Goal: Task Accomplishment & Management: Use online tool/utility

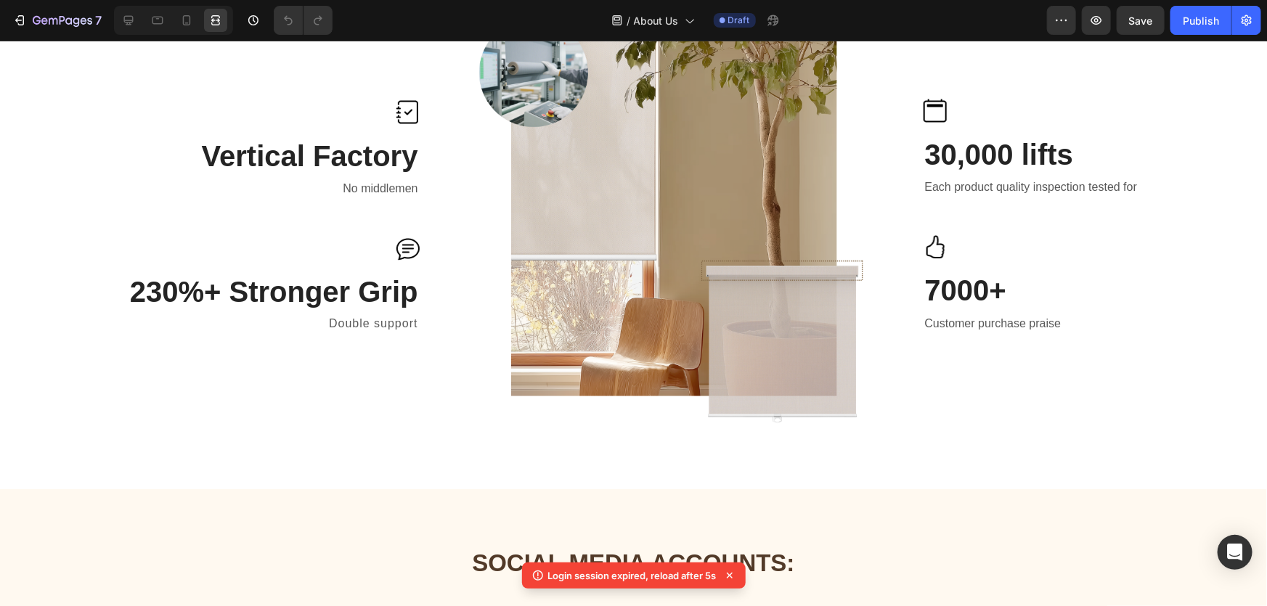
scroll to position [1002, 0]
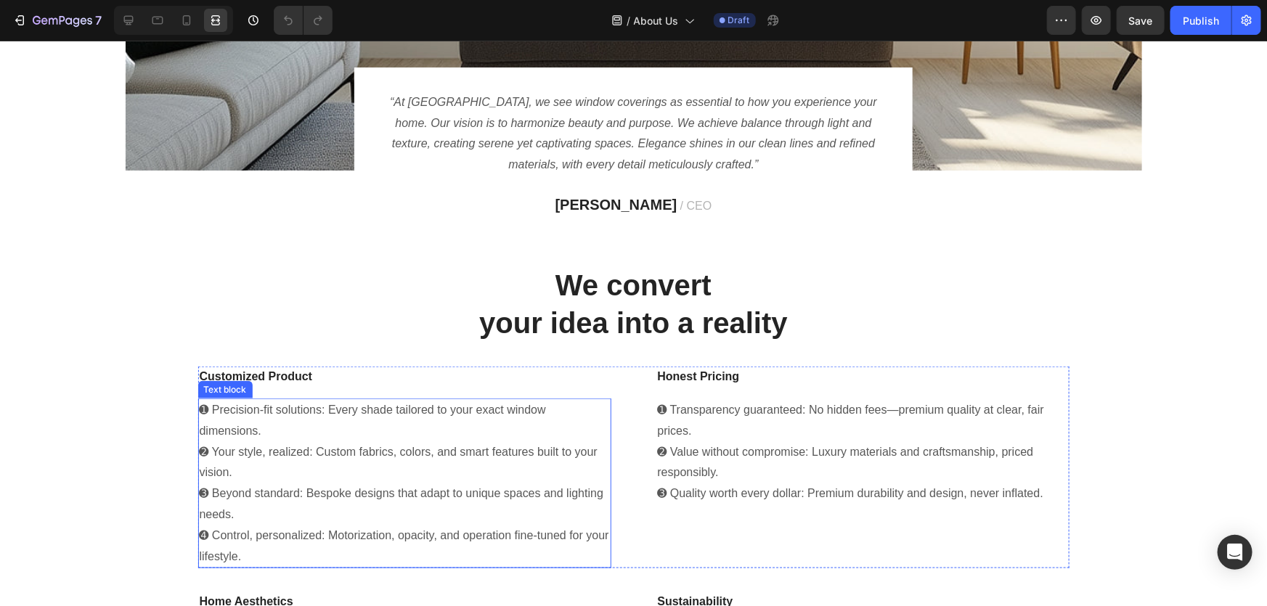
scroll to position [660, 0]
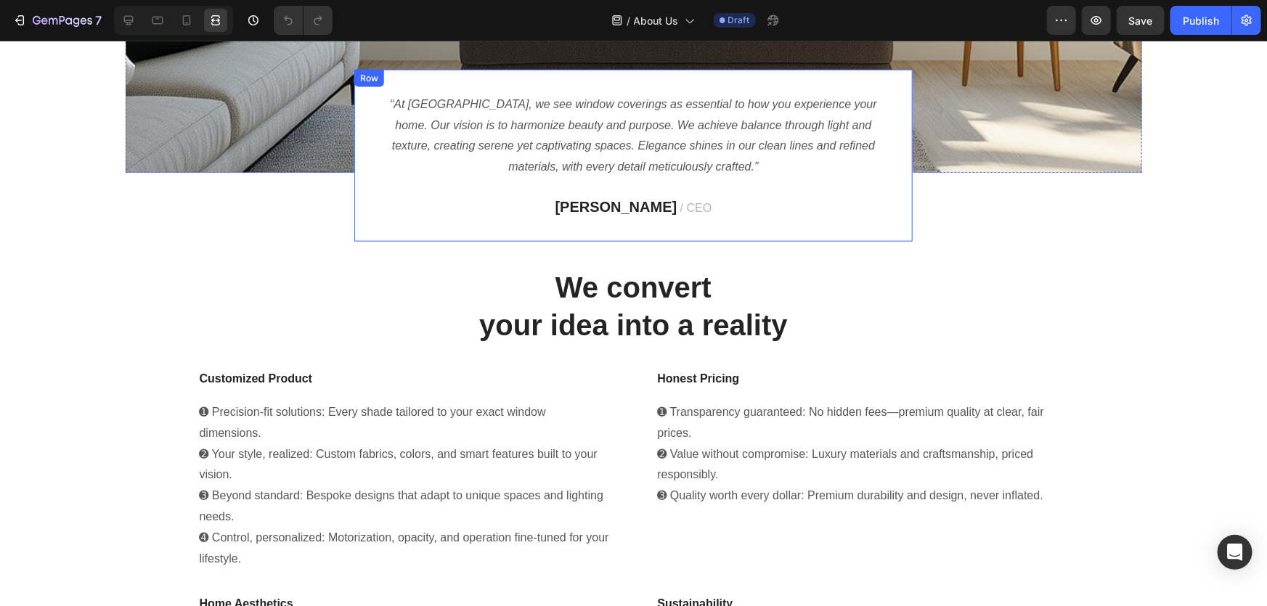
click at [607, 192] on div "“At Berissa, we see window coverings as essential to how you experience your ho…" at bounding box center [634, 155] width 512 height 126
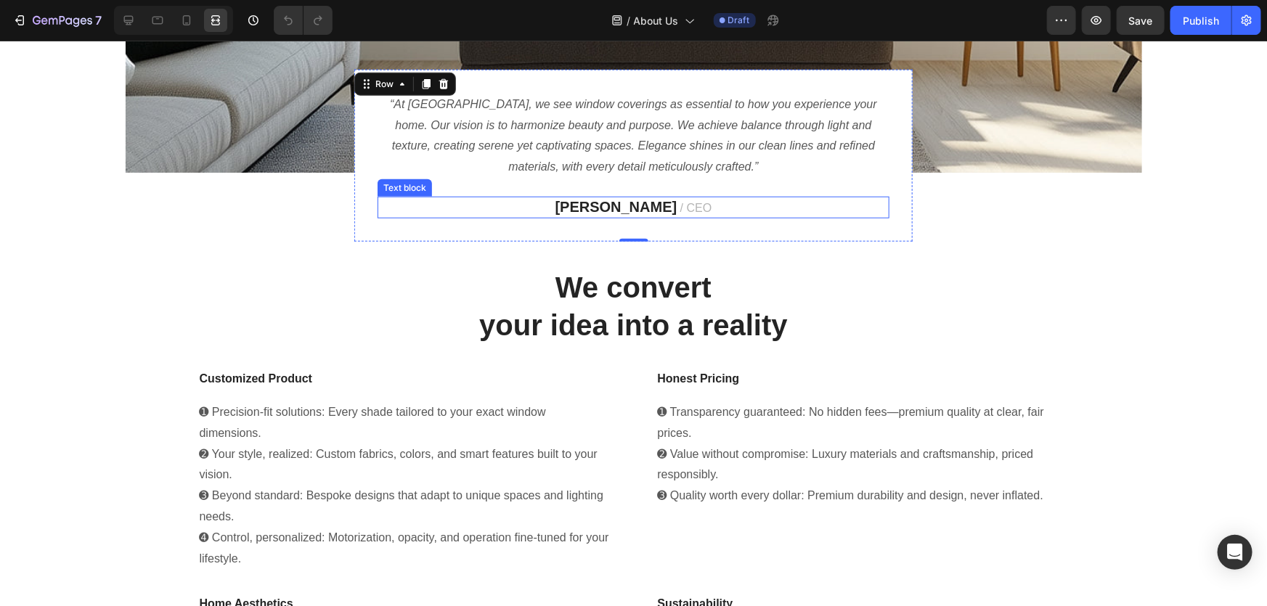
click at [616, 207] on strong "James Frank" at bounding box center [616, 206] width 122 height 16
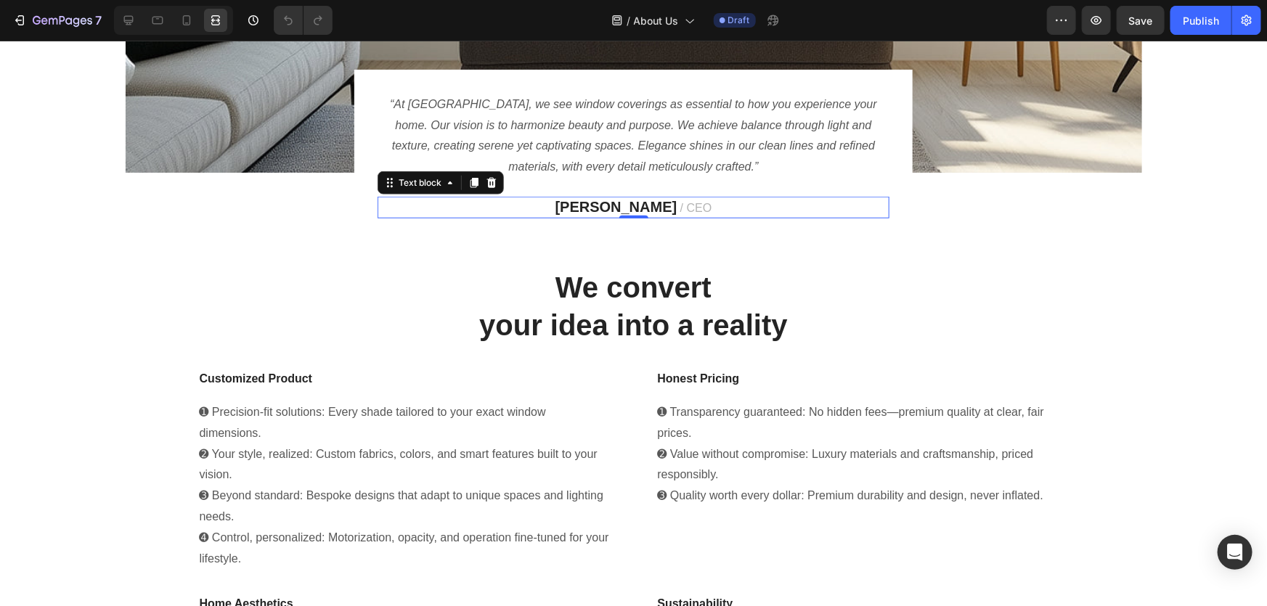
click at [629, 203] on strong "James Frank" at bounding box center [616, 206] width 122 height 16
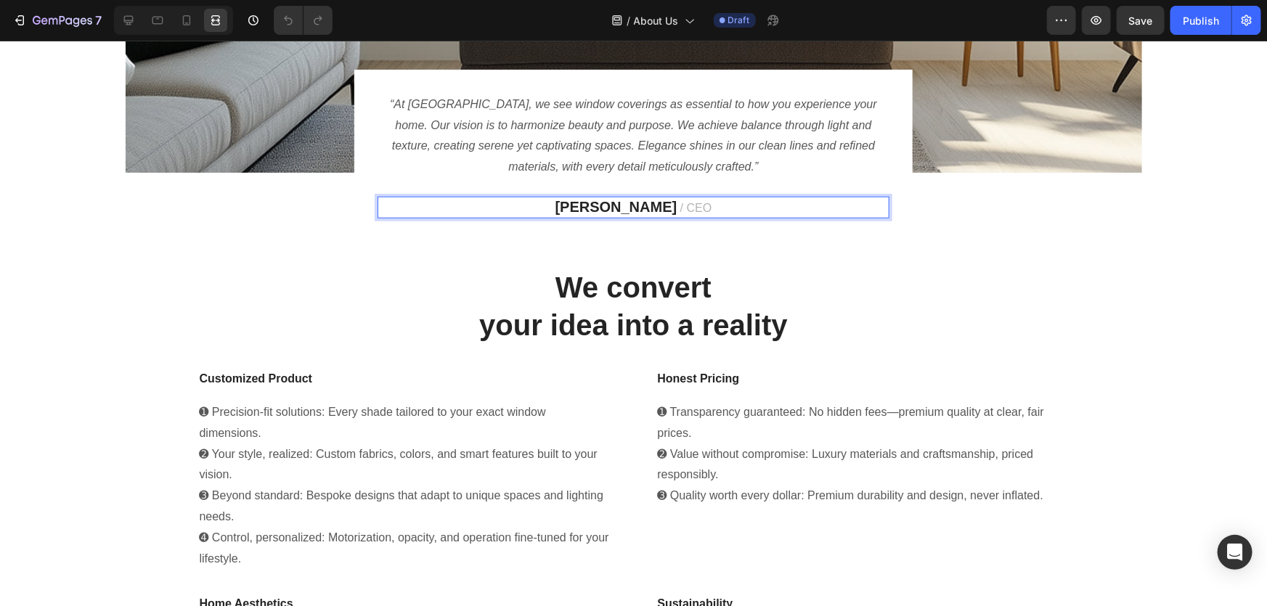
click at [584, 207] on strong "James Frank" at bounding box center [616, 206] width 122 height 16
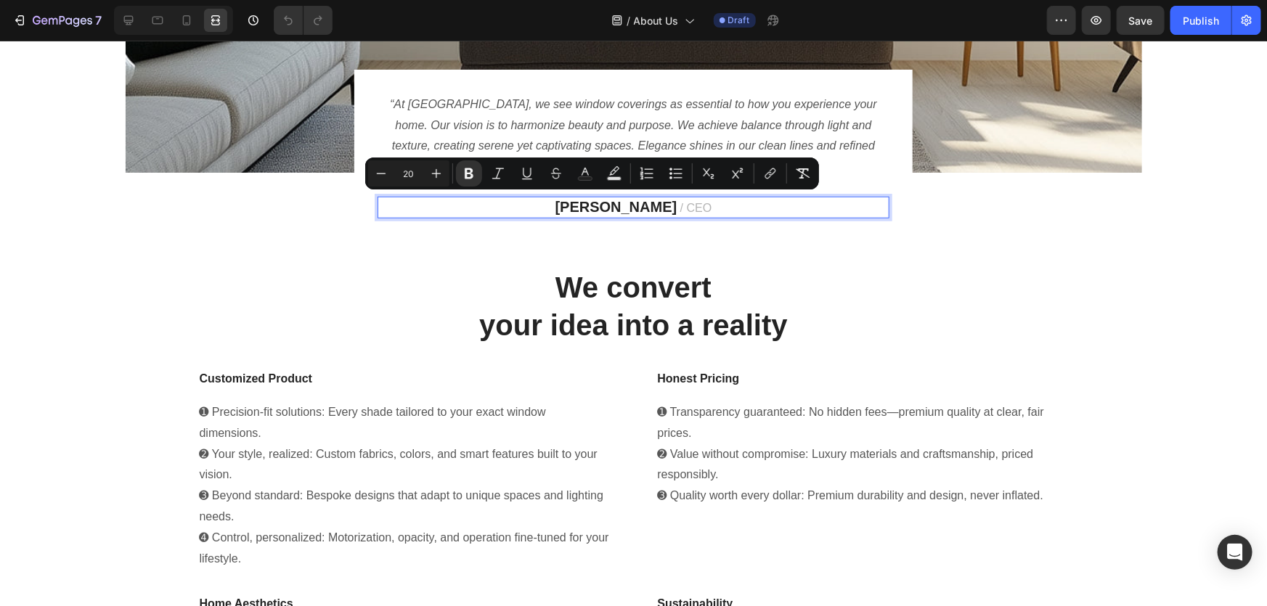
click at [634, 200] on strong "James Frank" at bounding box center [616, 206] width 122 height 16
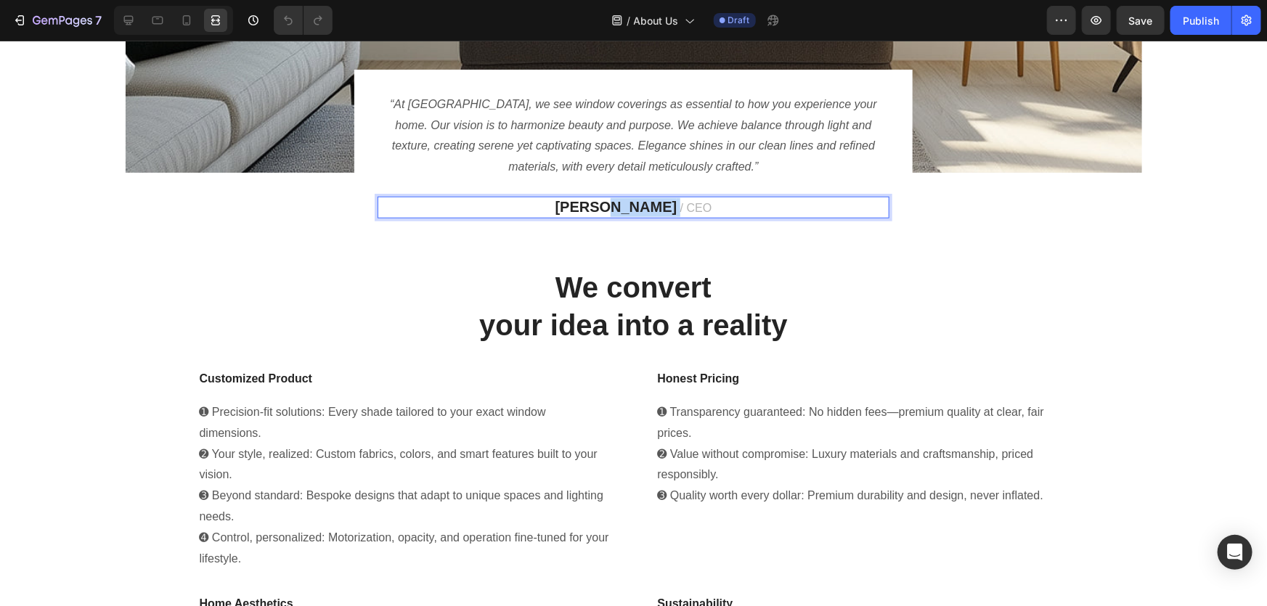
click at [634, 200] on strong "James Frank" at bounding box center [616, 206] width 122 height 16
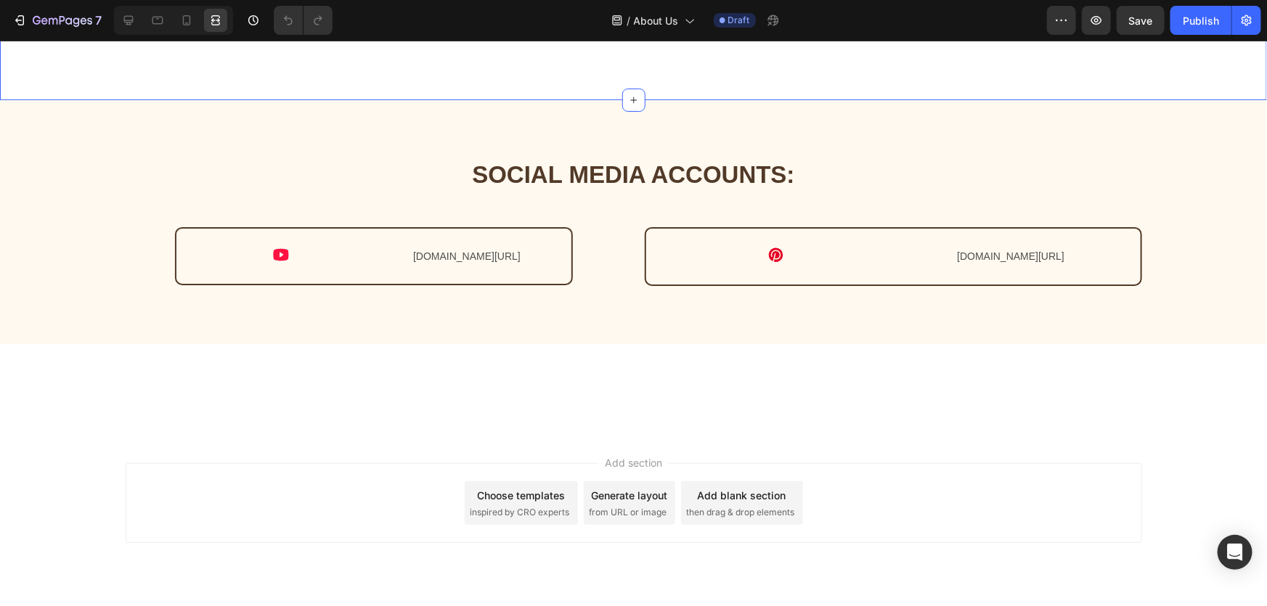
scroll to position [1914, 0]
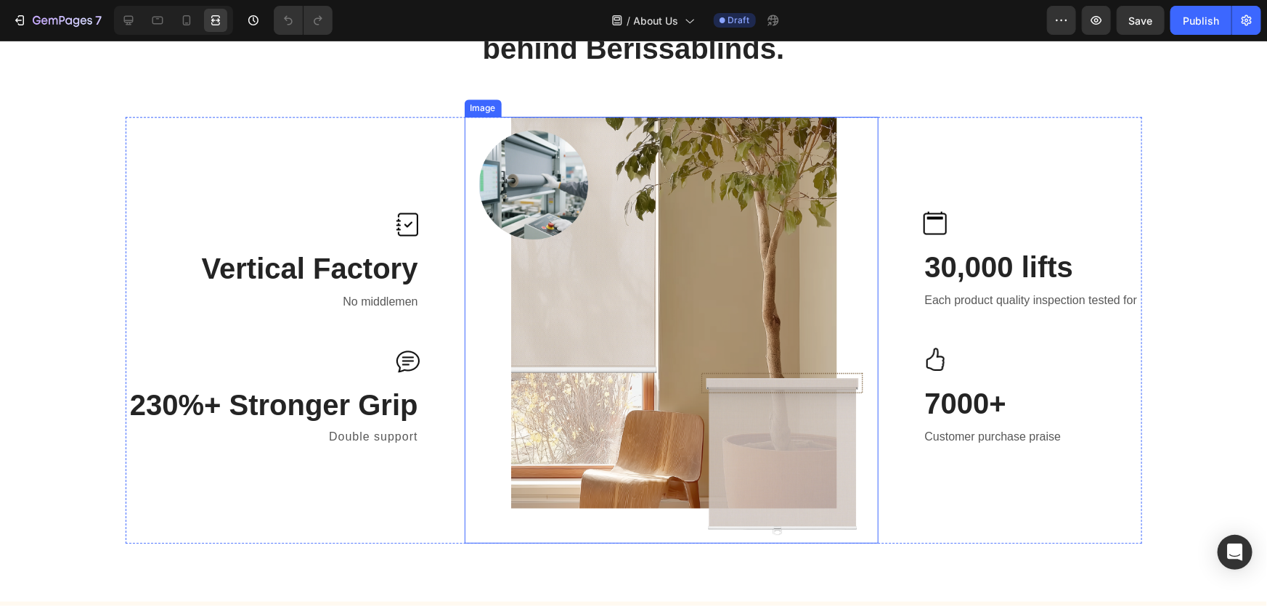
click at [642, 284] on img at bounding box center [672, 329] width 414 height 427
click at [132, 21] on icon at bounding box center [128, 20] width 9 height 9
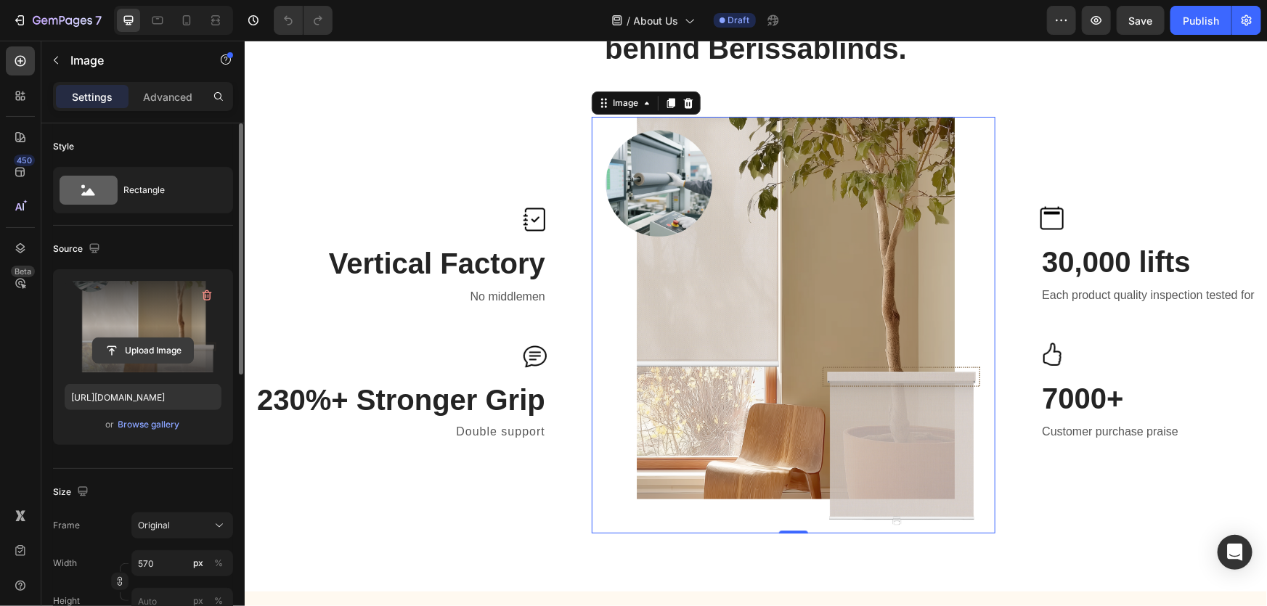
click at [126, 345] on input "file" at bounding box center [143, 350] width 100 height 25
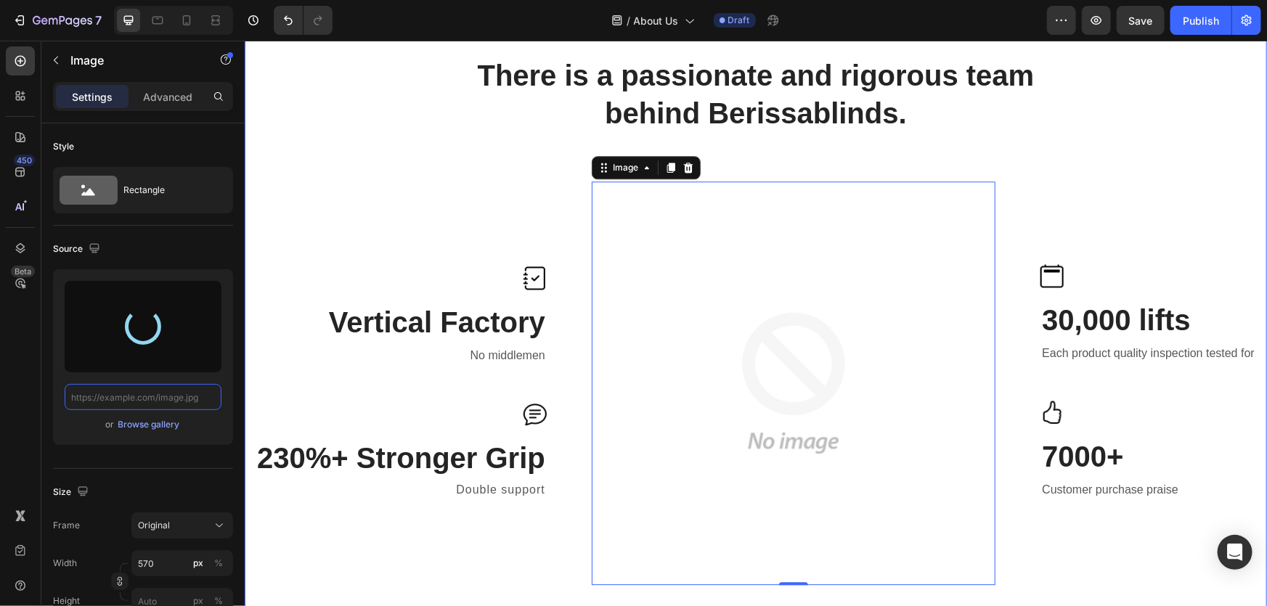
scroll to position [1848, 0]
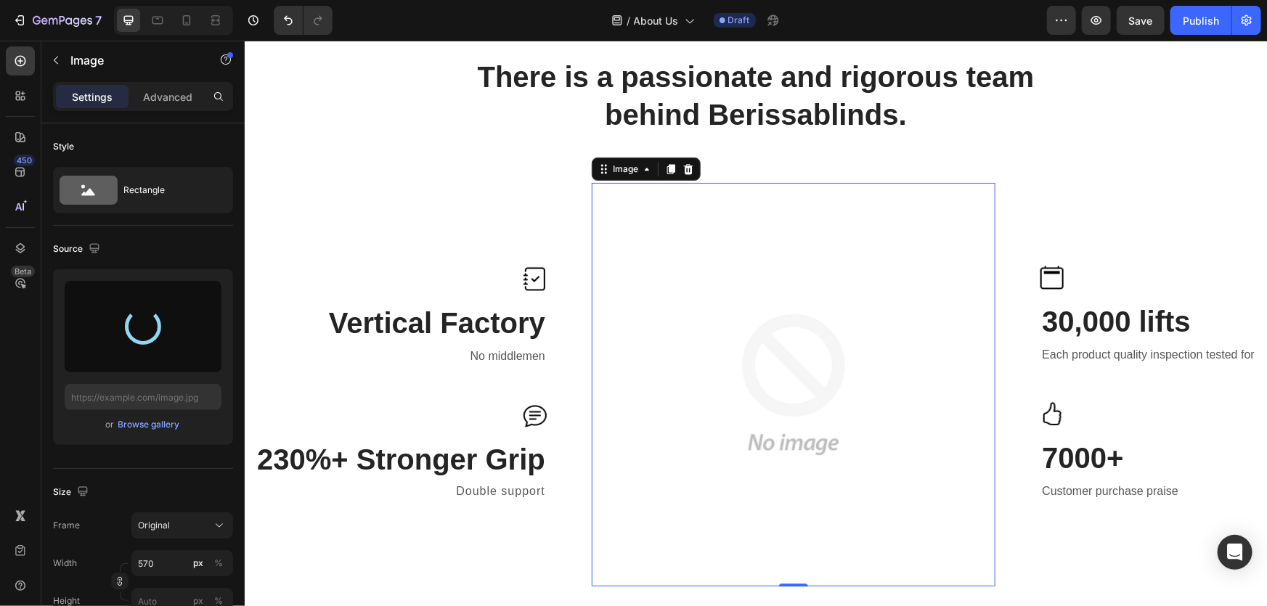
click at [777, 397] on img at bounding box center [793, 384] width 404 height 404
drag, startPoint x: 153, startPoint y: 333, endPoint x: 158, endPoint y: 326, distance: 8.5
click at [158, 326] on div at bounding box center [143, 327] width 36 height 36
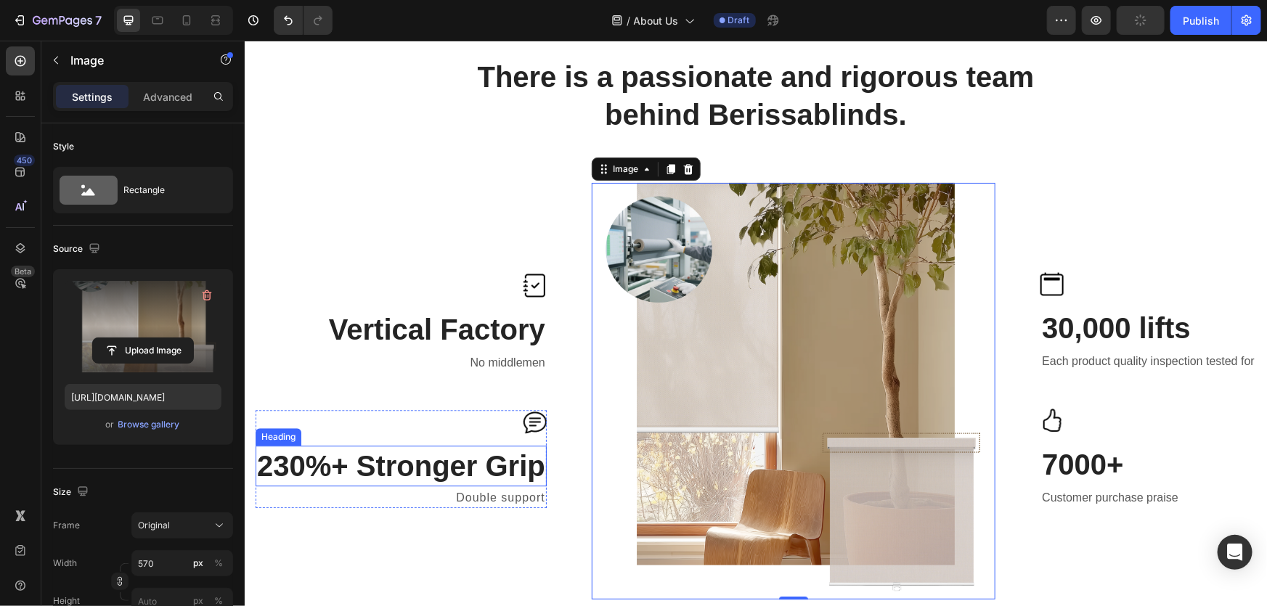
scroll to position [1980, 0]
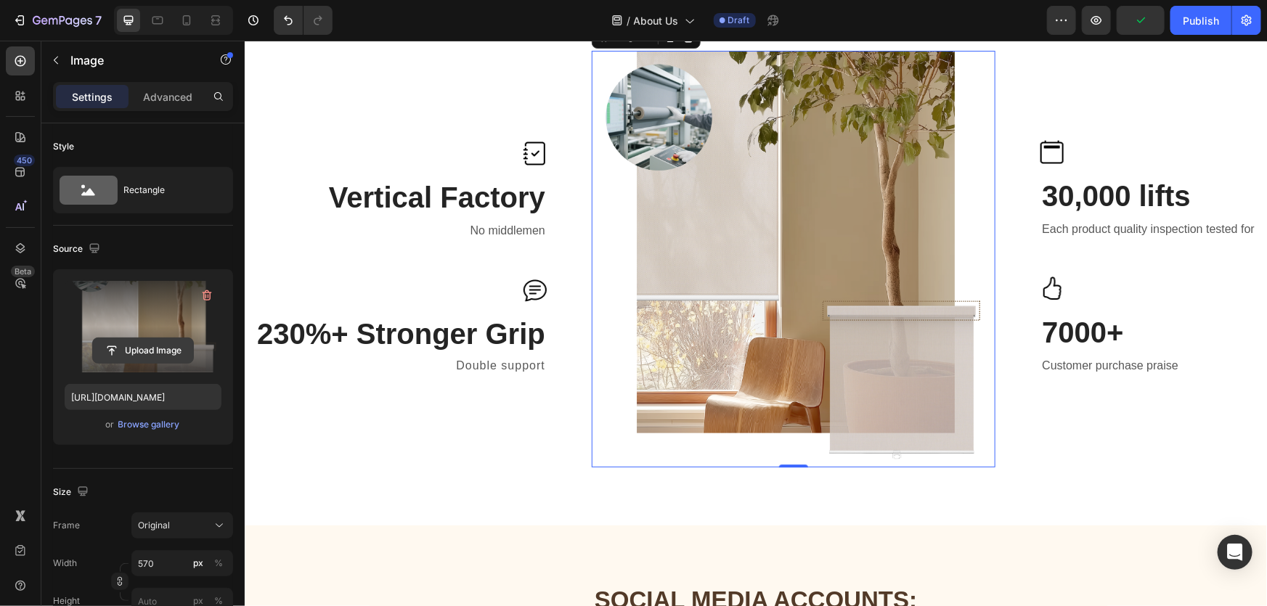
click at [145, 355] on input "file" at bounding box center [143, 350] width 100 height 25
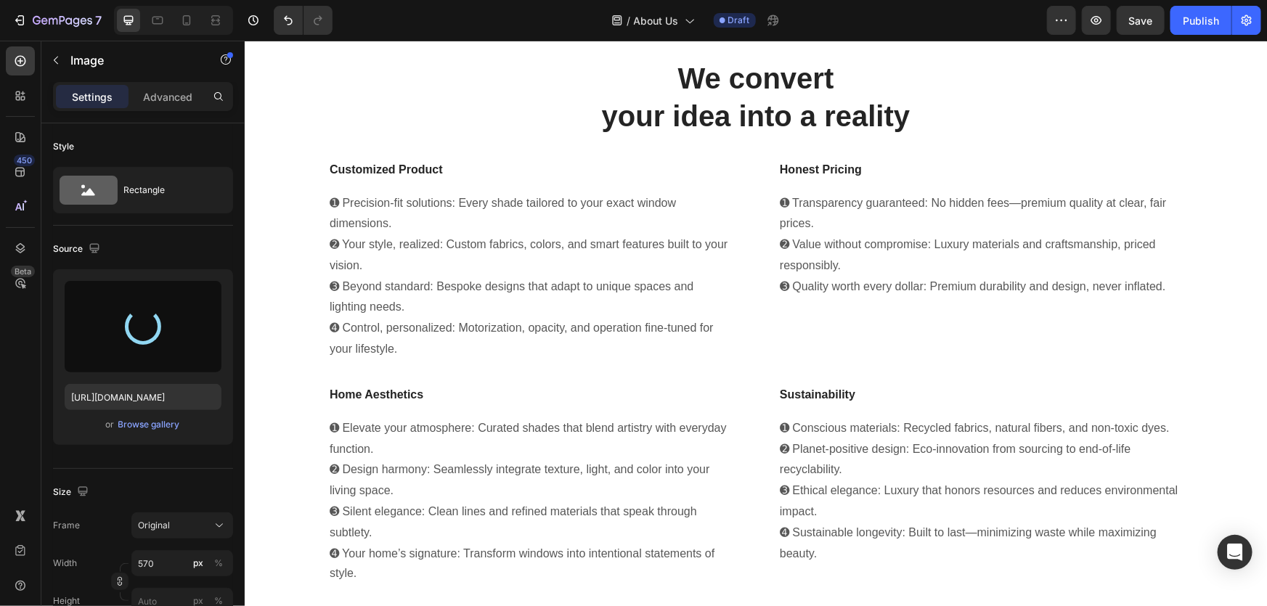
scroll to position [528, 0]
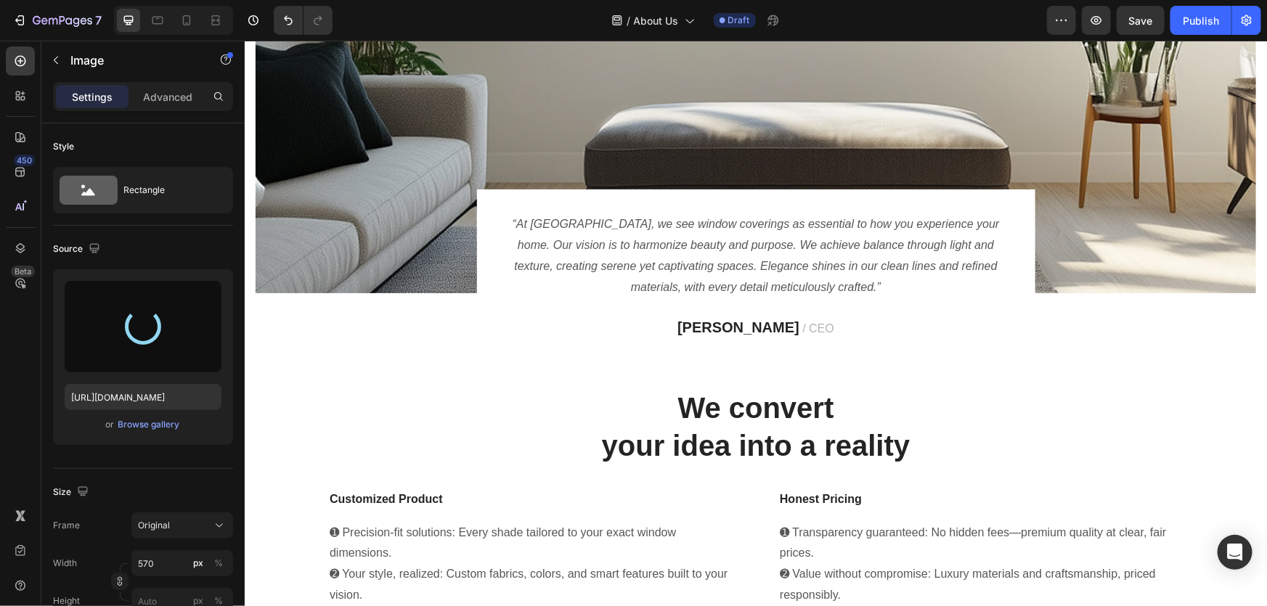
type input "https://cdn.shopify.com/s/files/1/0935/3219/3042/files/gempages_575393468029862…"
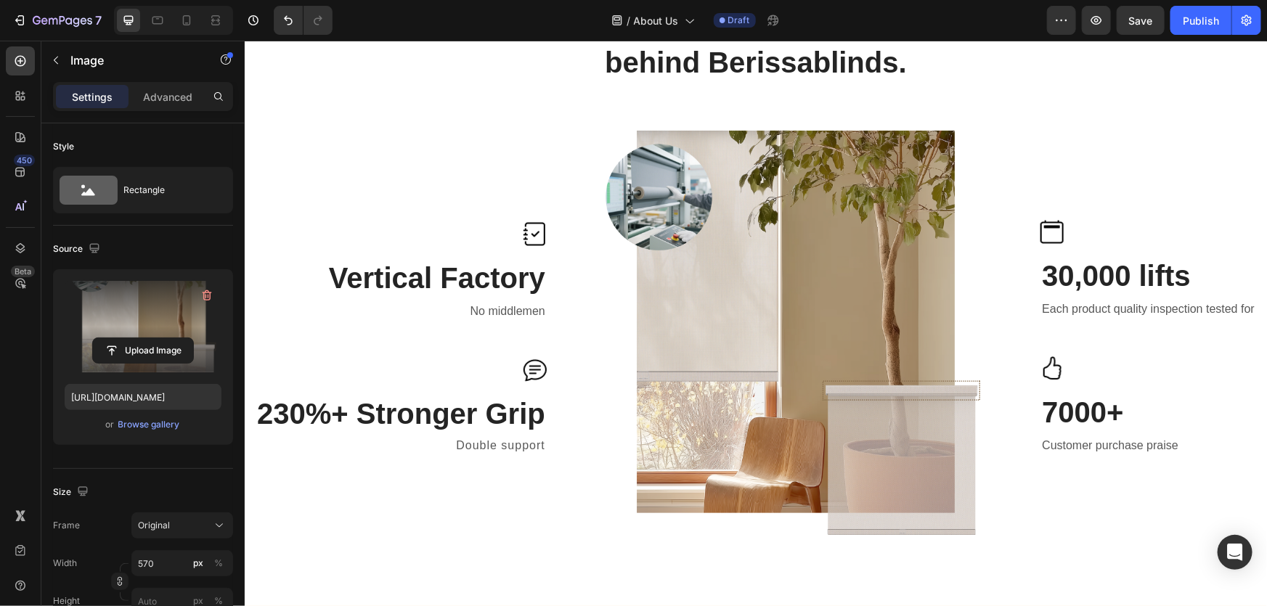
scroll to position [1912, 0]
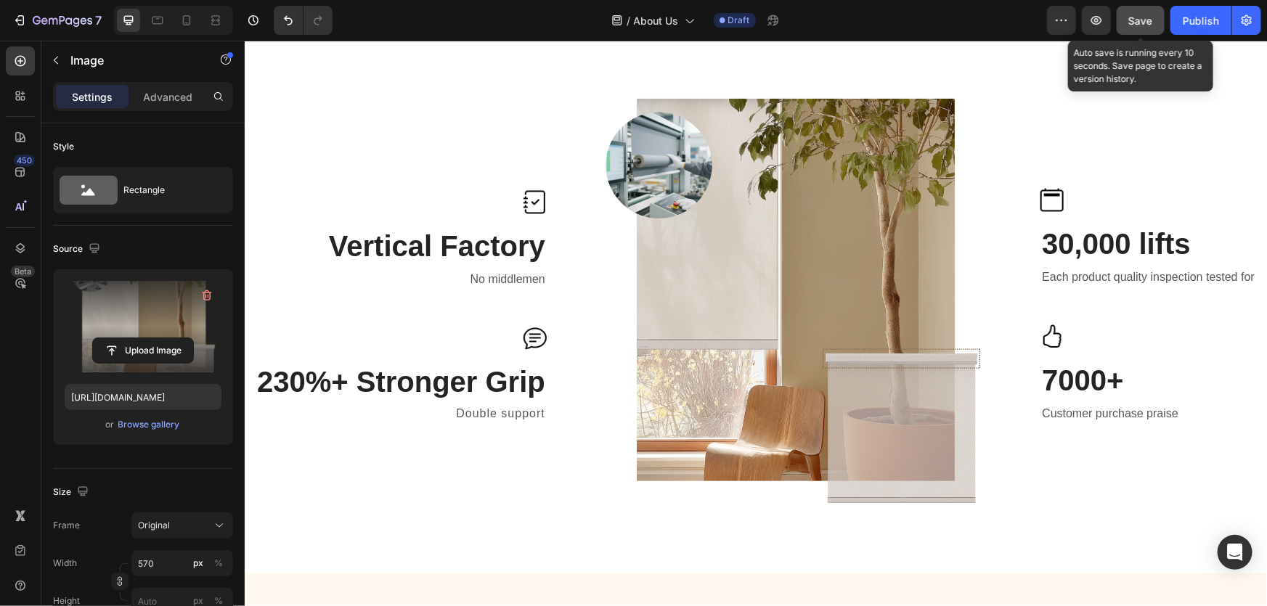
click at [1150, 33] on button "Save" at bounding box center [1141, 20] width 48 height 29
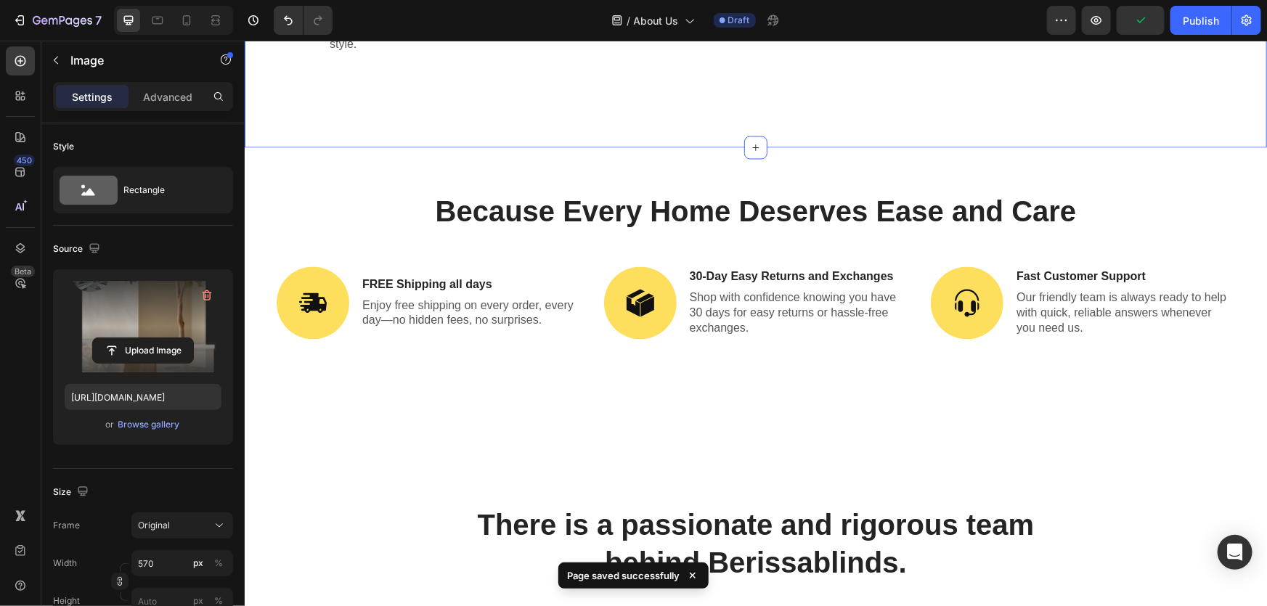
scroll to position [1252, 0]
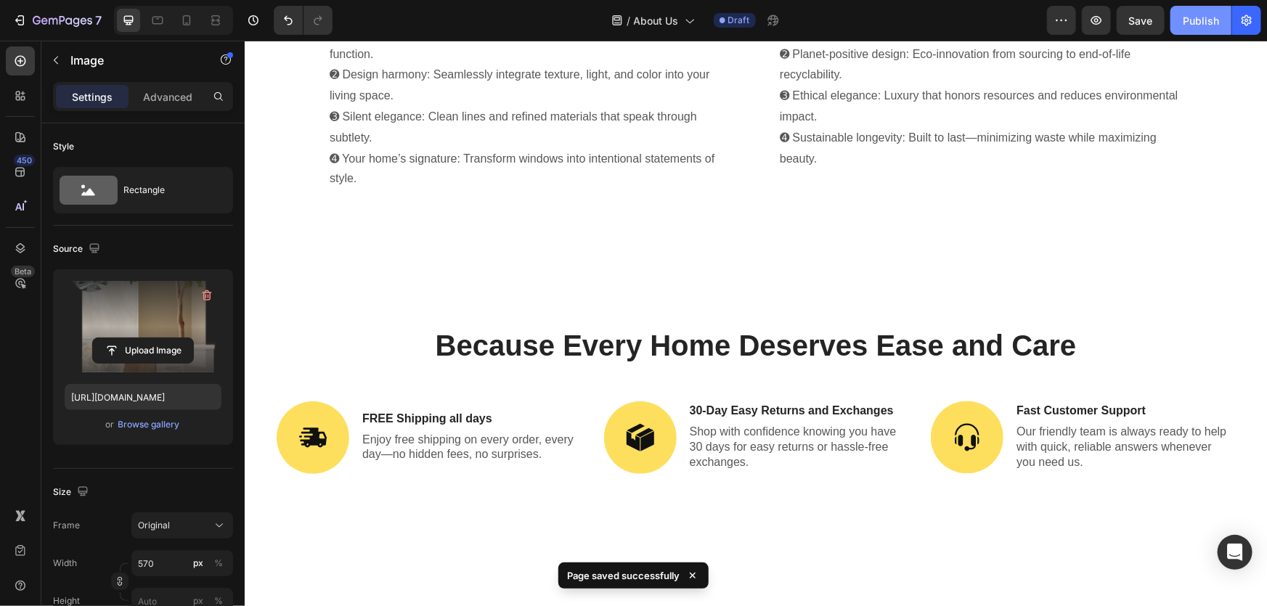
click at [1204, 23] on div "Publish" at bounding box center [1201, 20] width 36 height 15
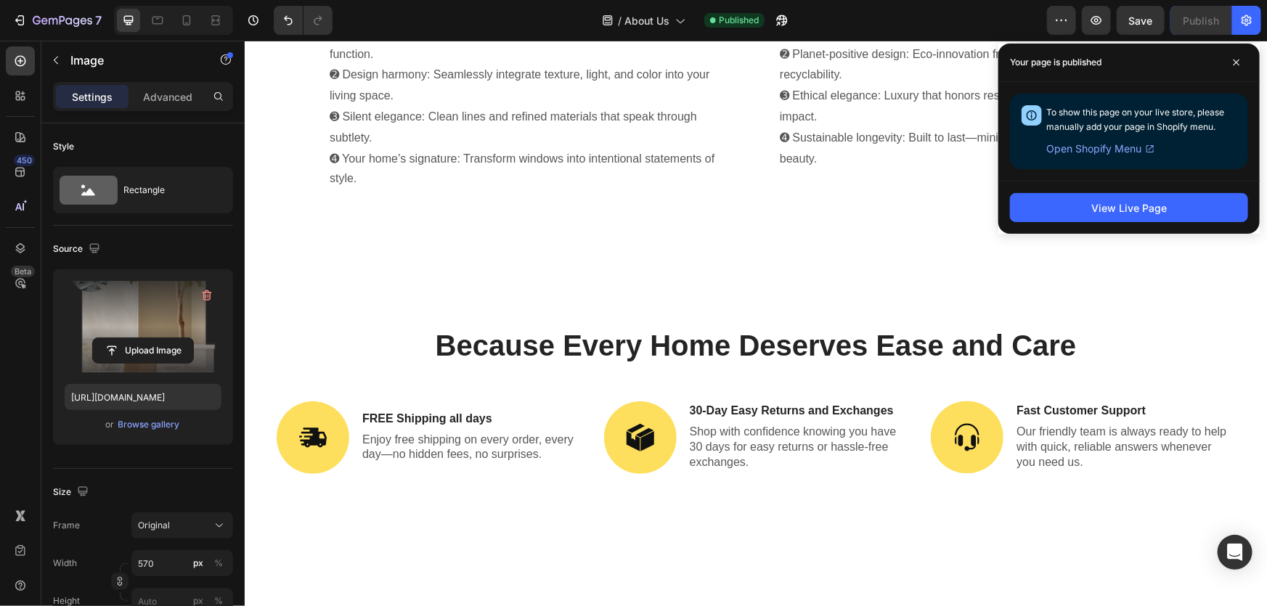
click at [1139, 147] on span "Open Shopify Menu" at bounding box center [1093, 148] width 95 height 17
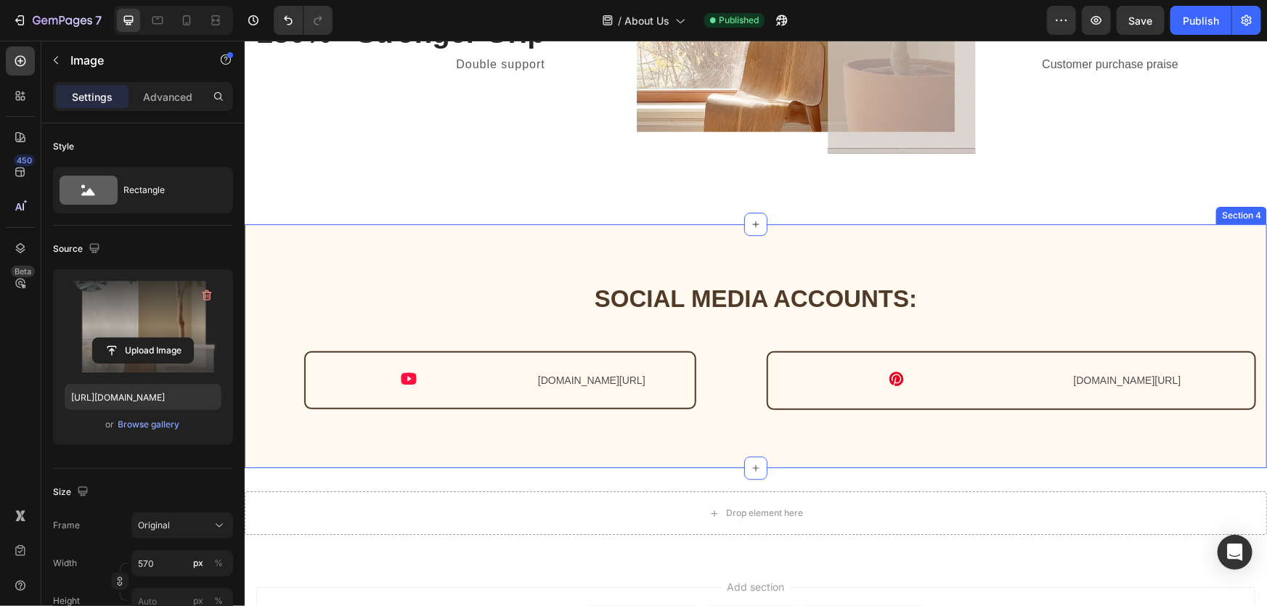
scroll to position [2388, 0]
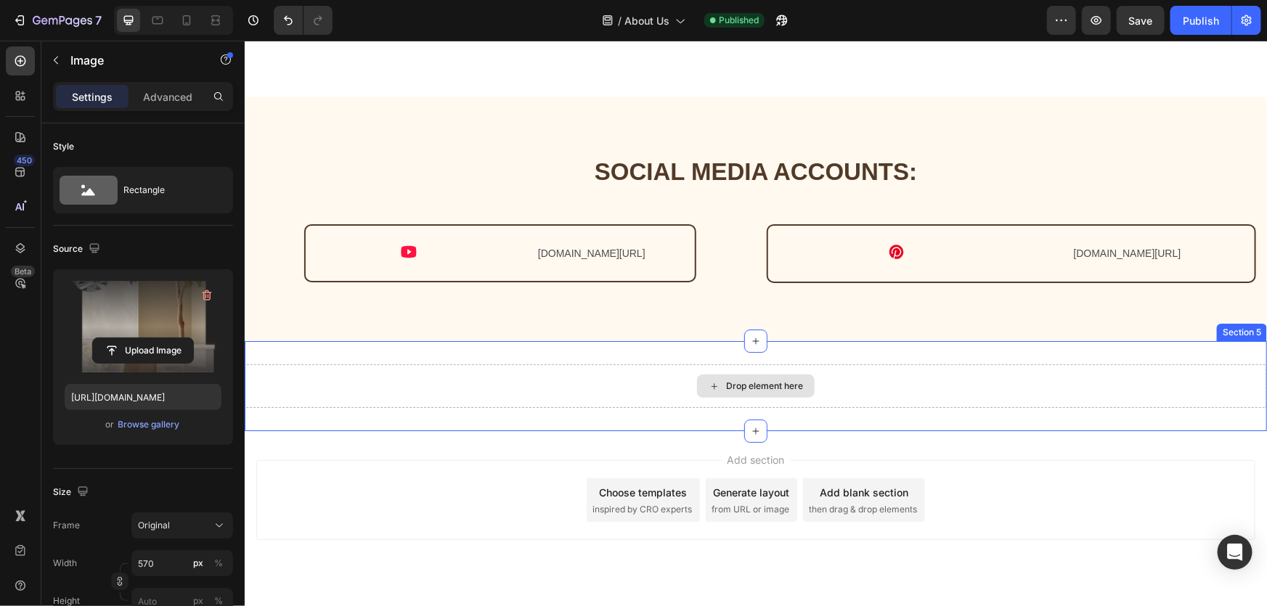
click at [491, 364] on div "Drop element here" at bounding box center [755, 386] width 1022 height 44
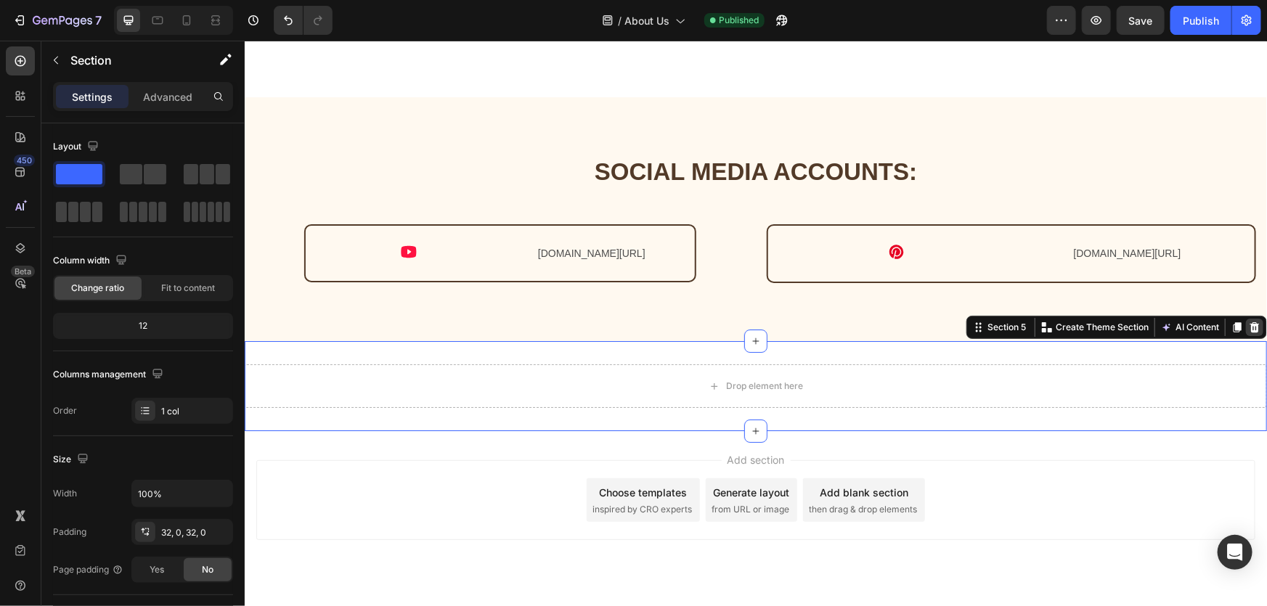
click at [1249, 322] on icon at bounding box center [1253, 327] width 9 height 10
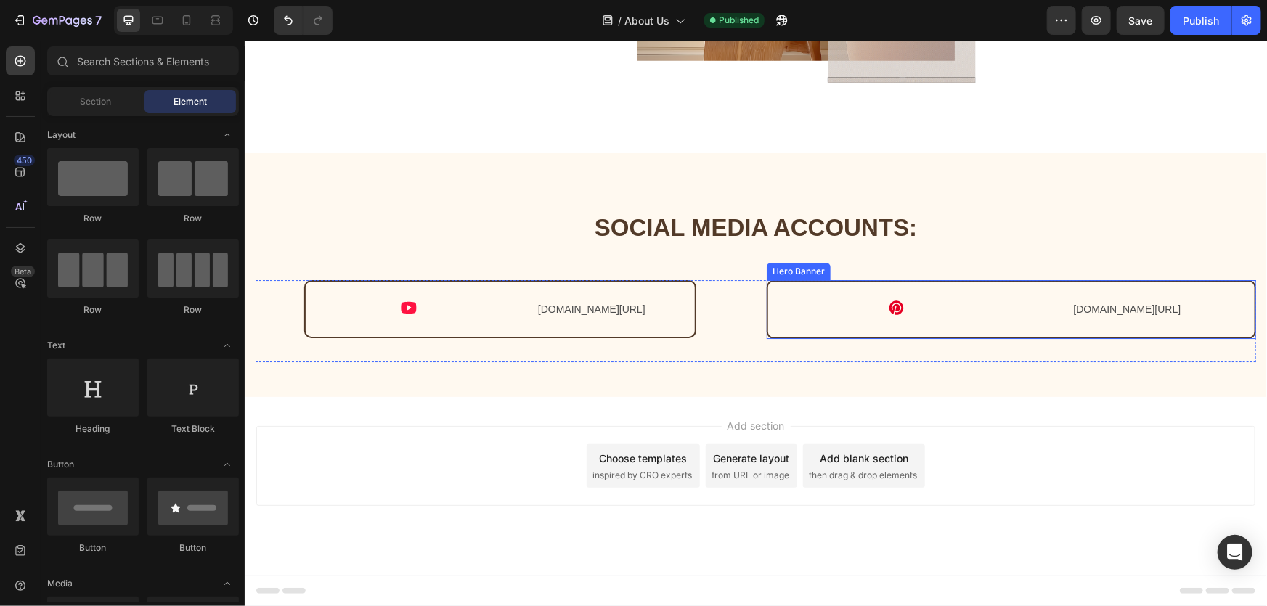
scroll to position [2298, 0]
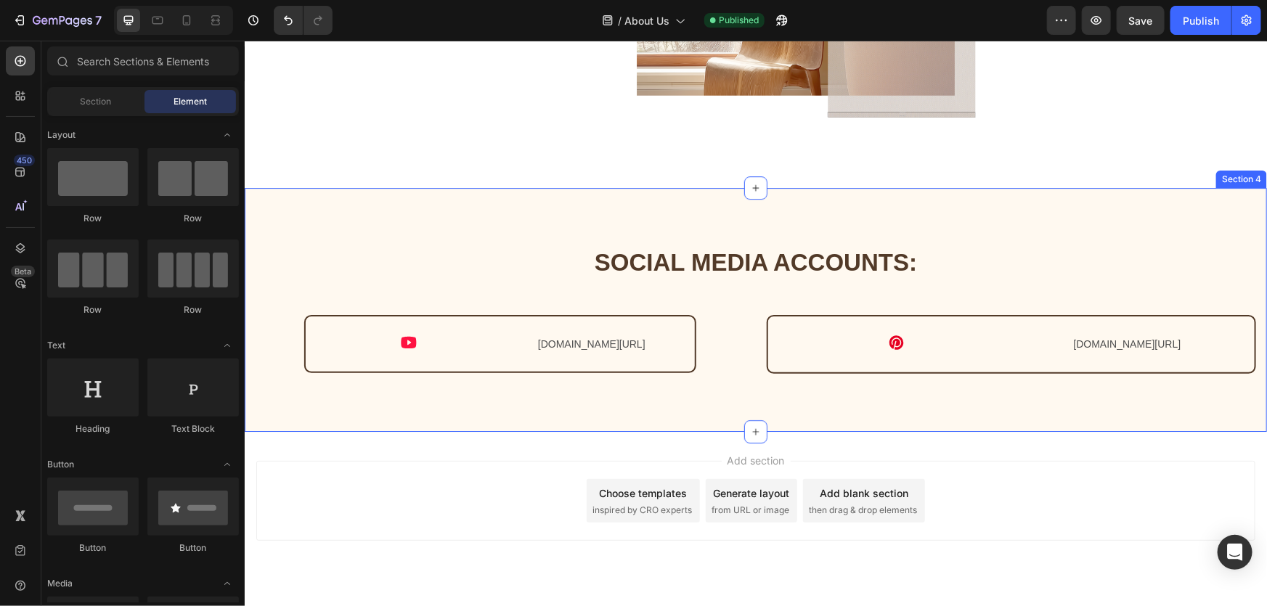
click at [372, 208] on div "Social media accounts: Heading Row Icon youtube.com/@Berissablinds Text Block R…" at bounding box center [755, 309] width 1022 height 244
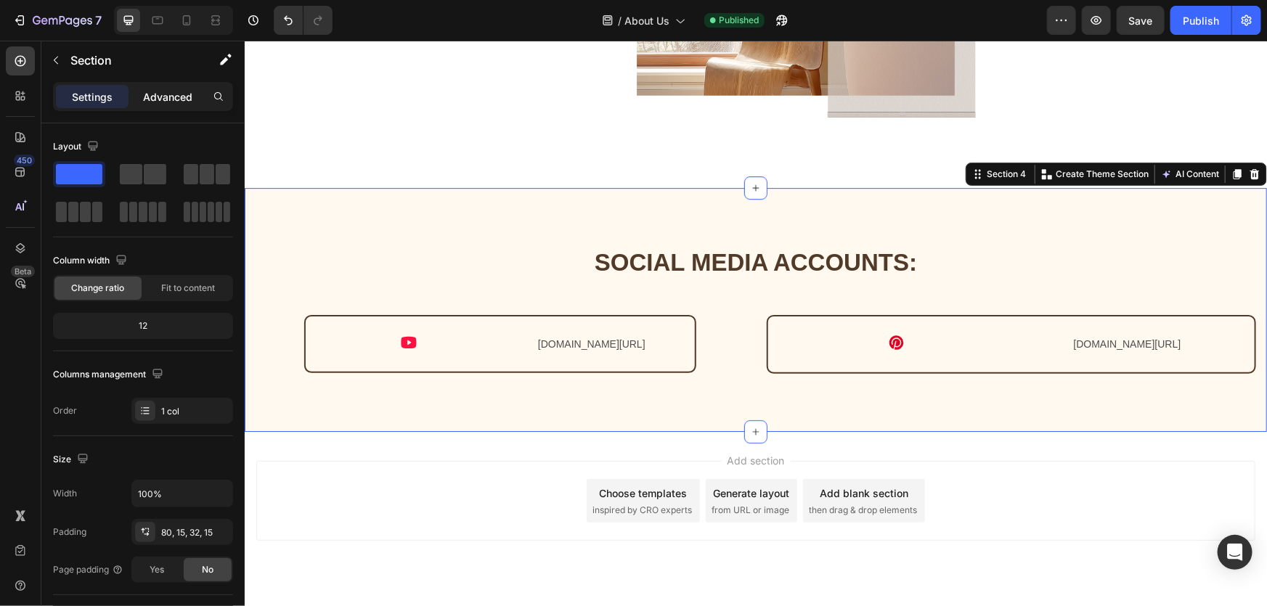
click at [139, 94] on div "Advanced" at bounding box center [167, 96] width 73 height 23
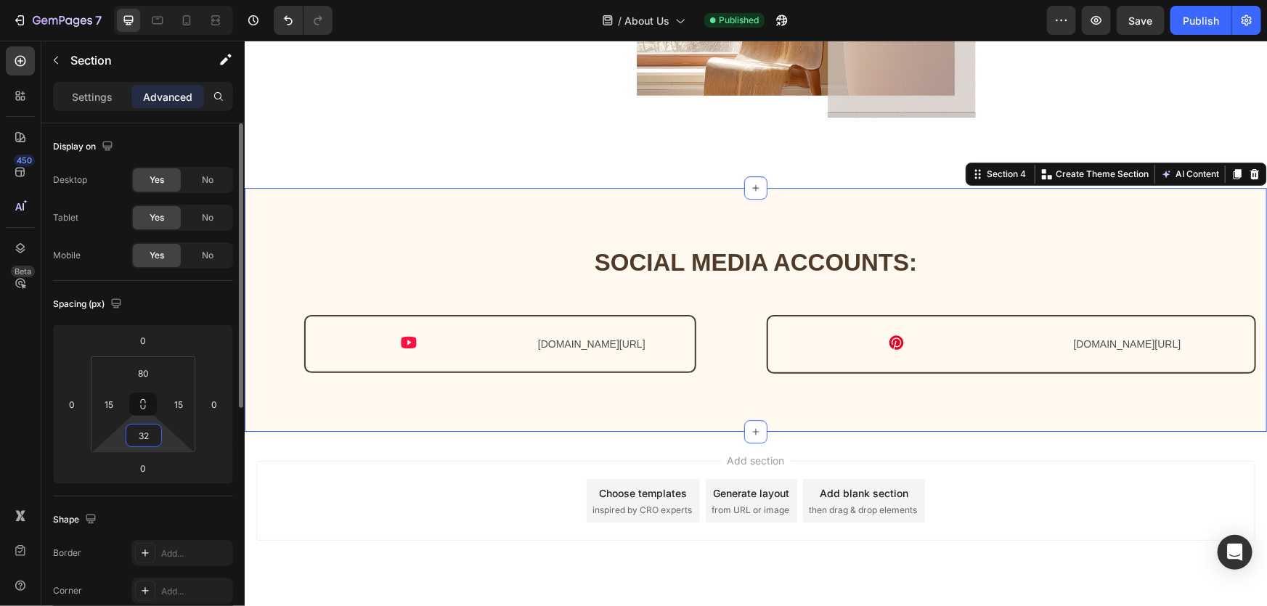
click at [150, 441] on input "32" at bounding box center [143, 436] width 29 height 22
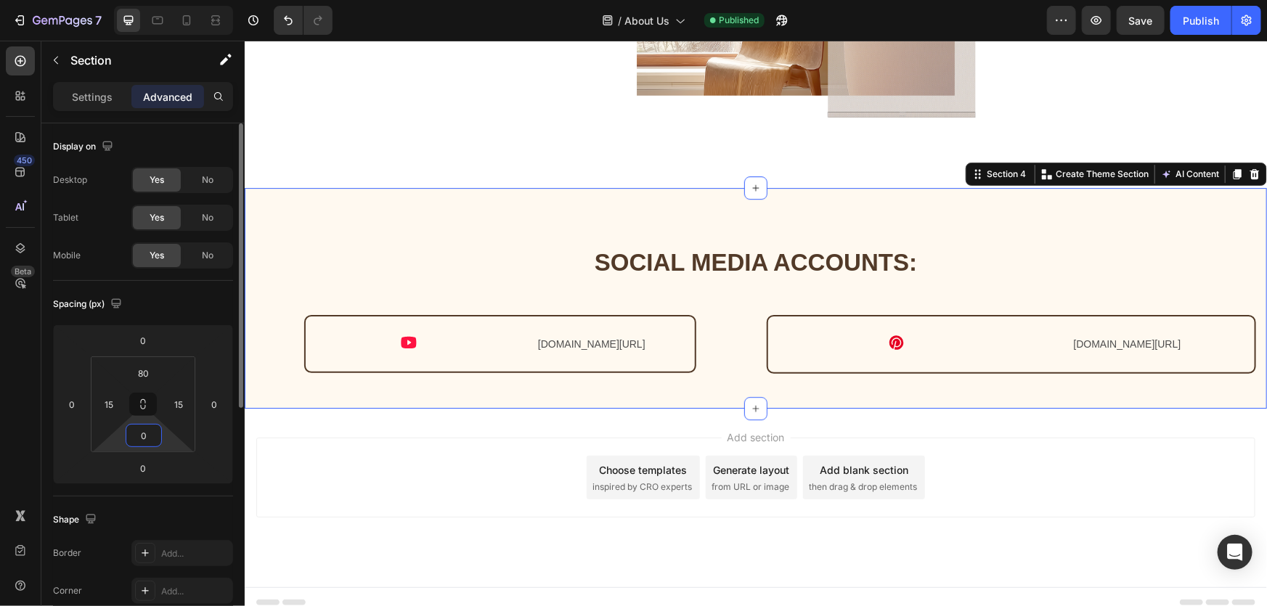
scroll to position [2274, 0]
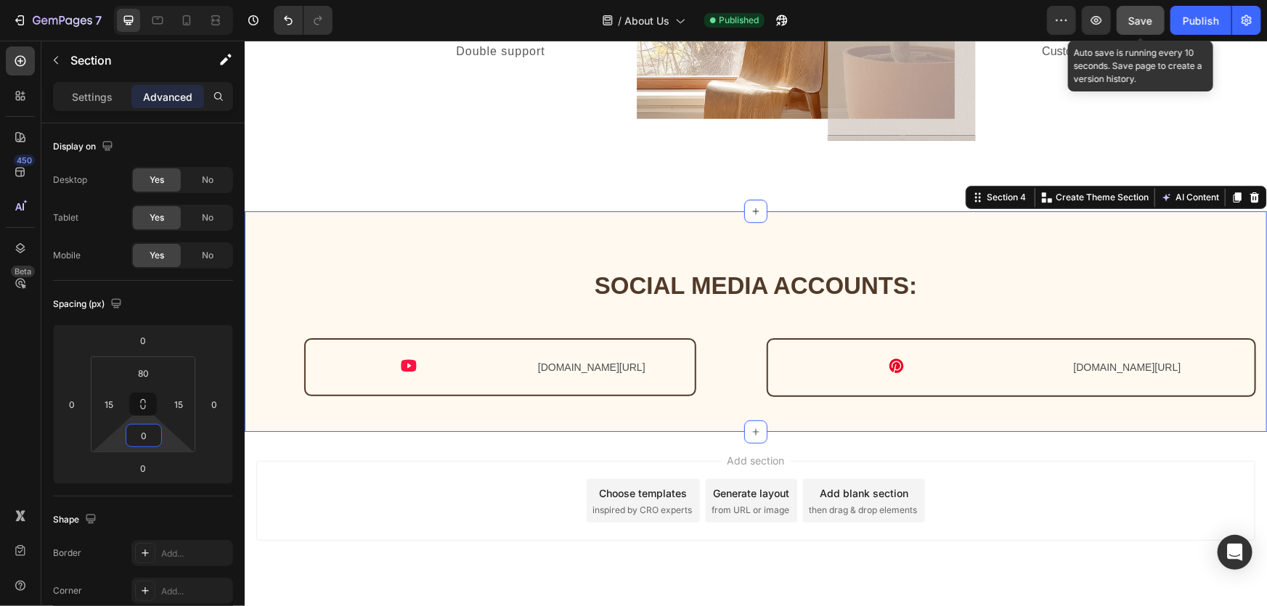
type input "0"
click at [1144, 20] on span "Save" at bounding box center [1141, 21] width 24 height 12
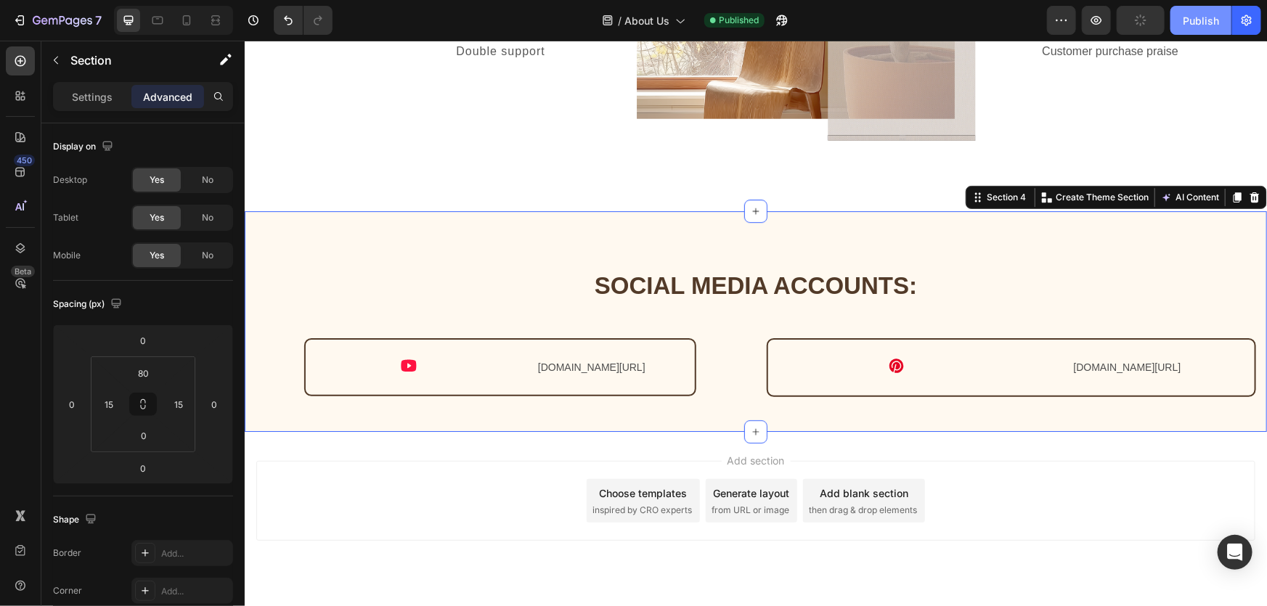
click at [1194, 15] on div "Publish" at bounding box center [1201, 20] width 36 height 15
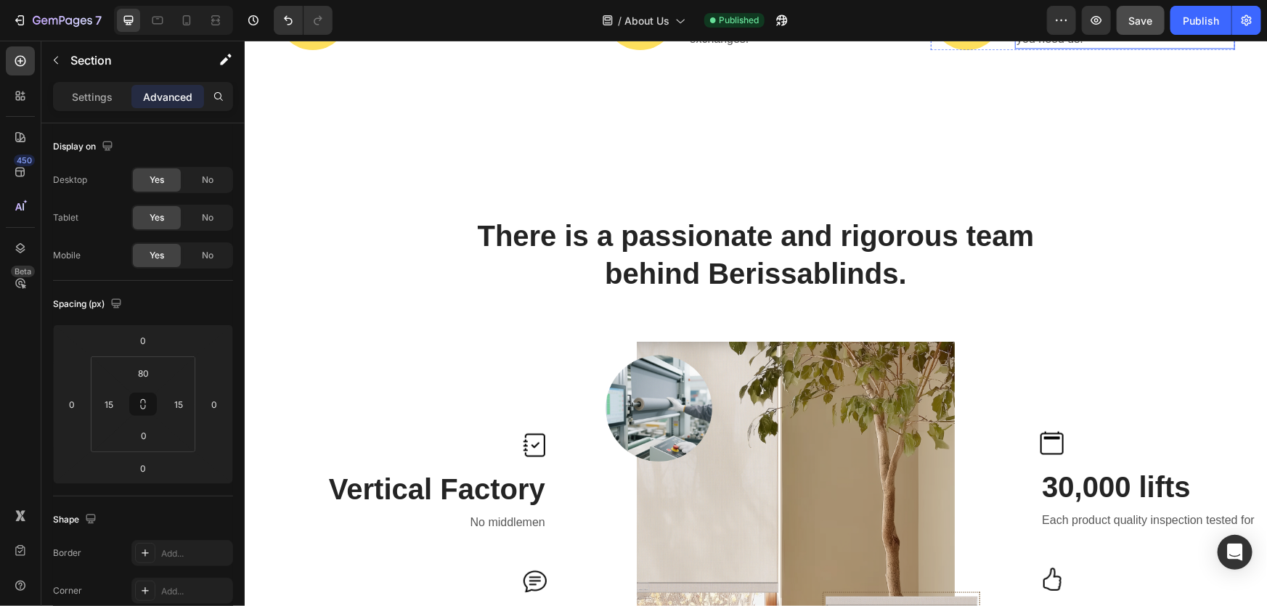
scroll to position [1548, 0]
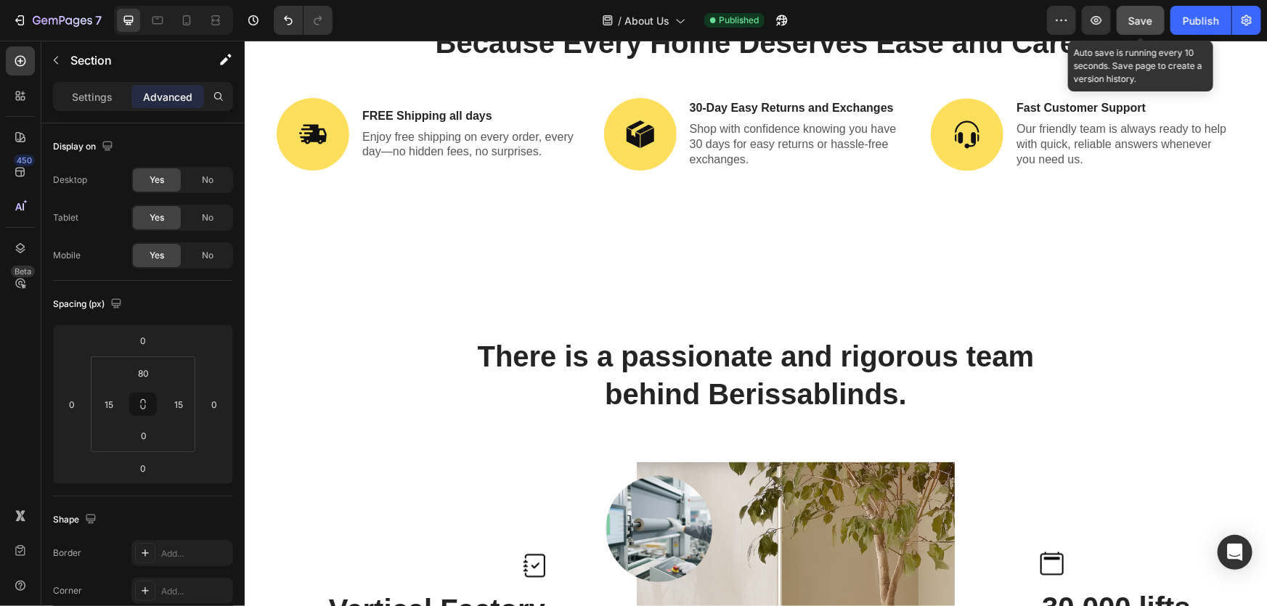
click at [1140, 15] on span "Save" at bounding box center [1141, 21] width 24 height 12
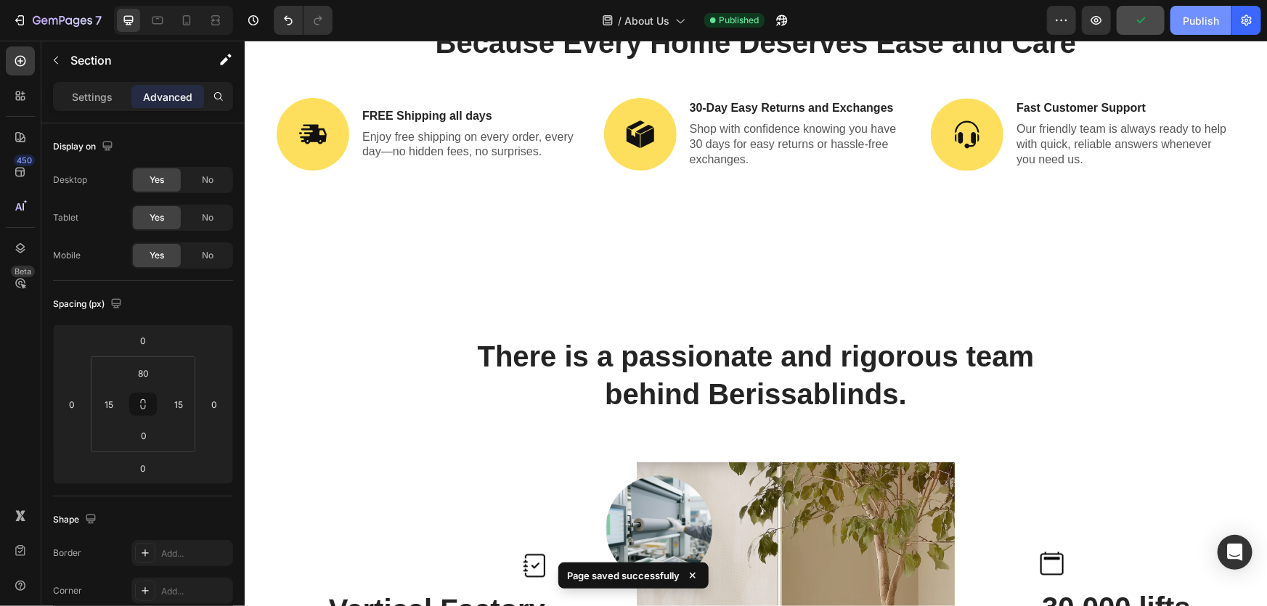
click at [1217, 21] on div "Publish" at bounding box center [1201, 20] width 36 height 15
click at [1241, 21] on icon "button" at bounding box center [1246, 20] width 15 height 15
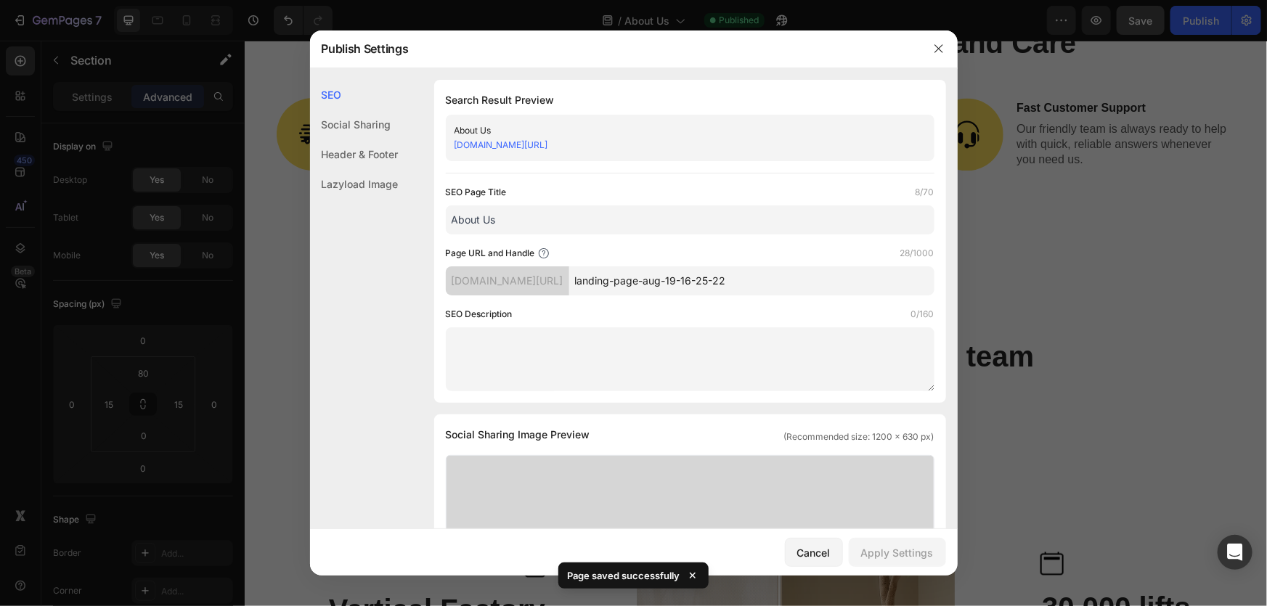
drag, startPoint x: 936, startPoint y: 53, endPoint x: 1011, endPoint y: 30, distance: 78.1
click at [939, 52] on icon "button" at bounding box center [939, 49] width 12 height 12
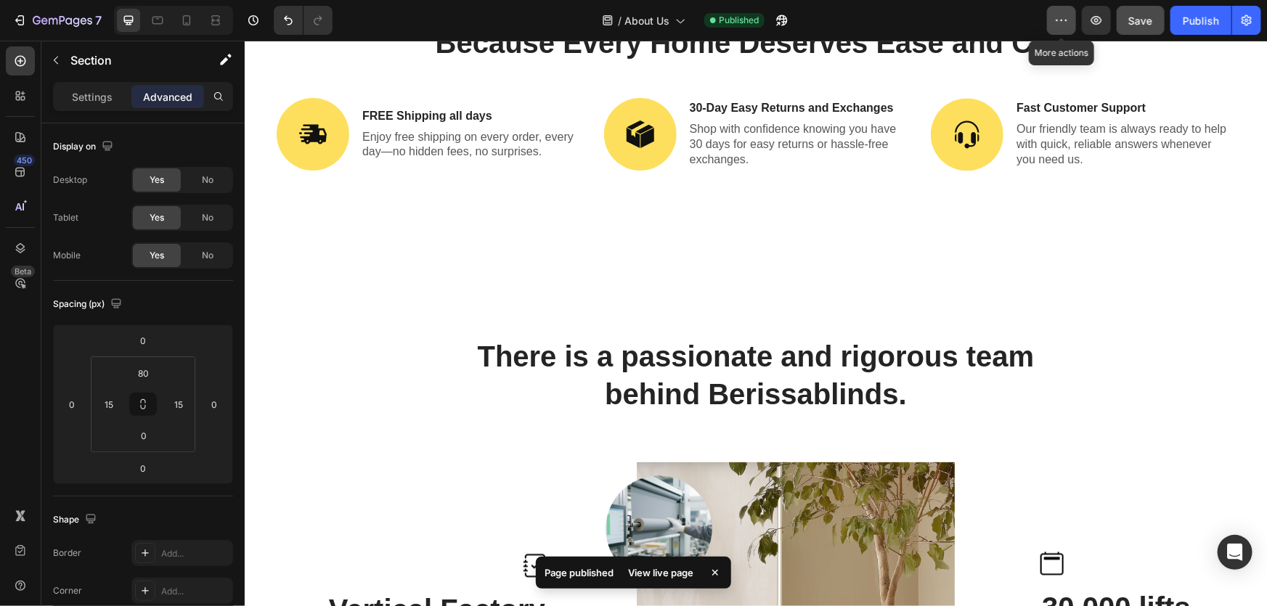
click at [1050, 20] on button "button" at bounding box center [1061, 20] width 29 height 29
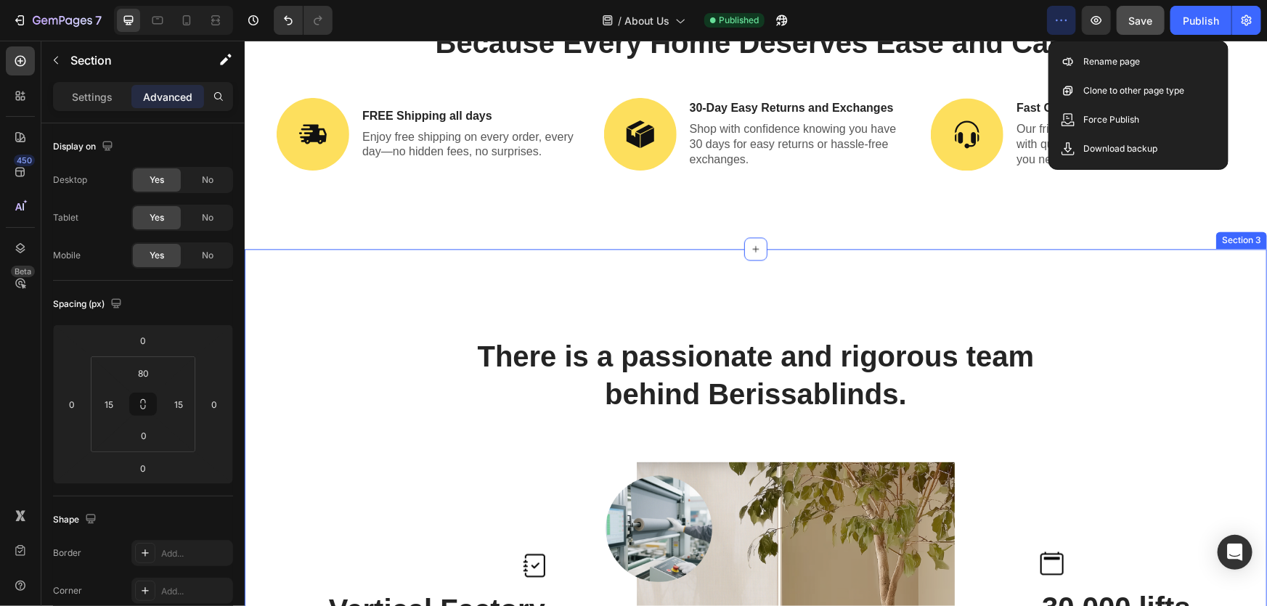
click at [1072, 253] on div "There is a passionate and rigorous team behind Berissablinds. Heading Row Image…" at bounding box center [755, 592] width 1022 height 688
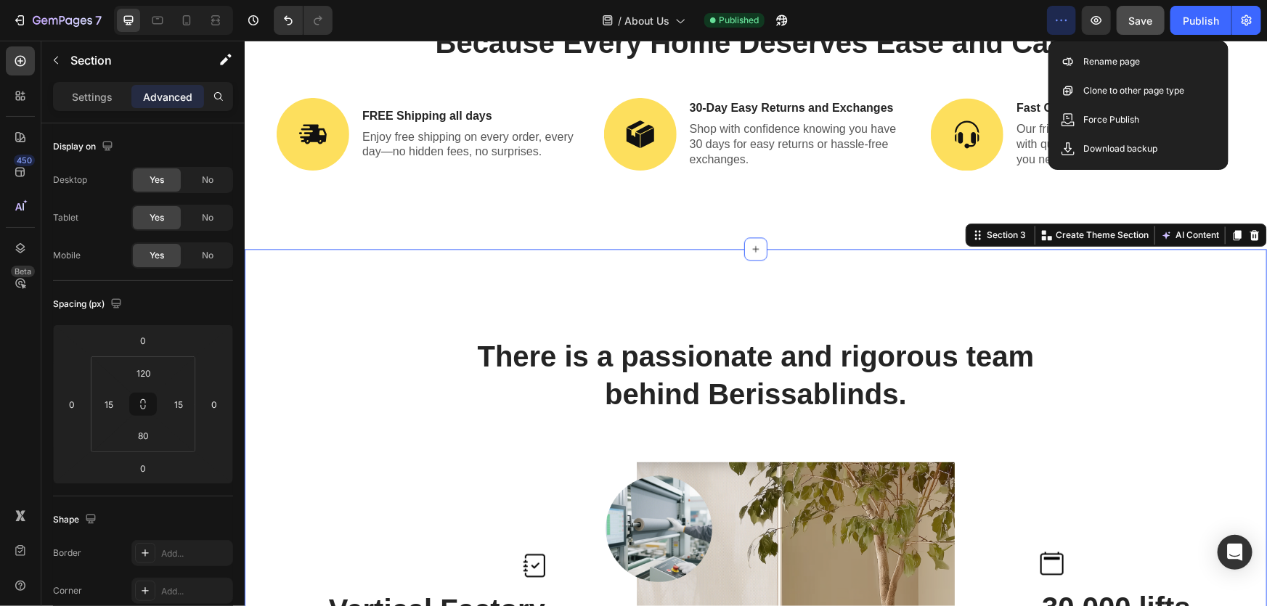
click at [926, 312] on div "There is a passionate and rigorous team behind Berissablinds. Heading Row Image…" at bounding box center [755, 592] width 1022 height 688
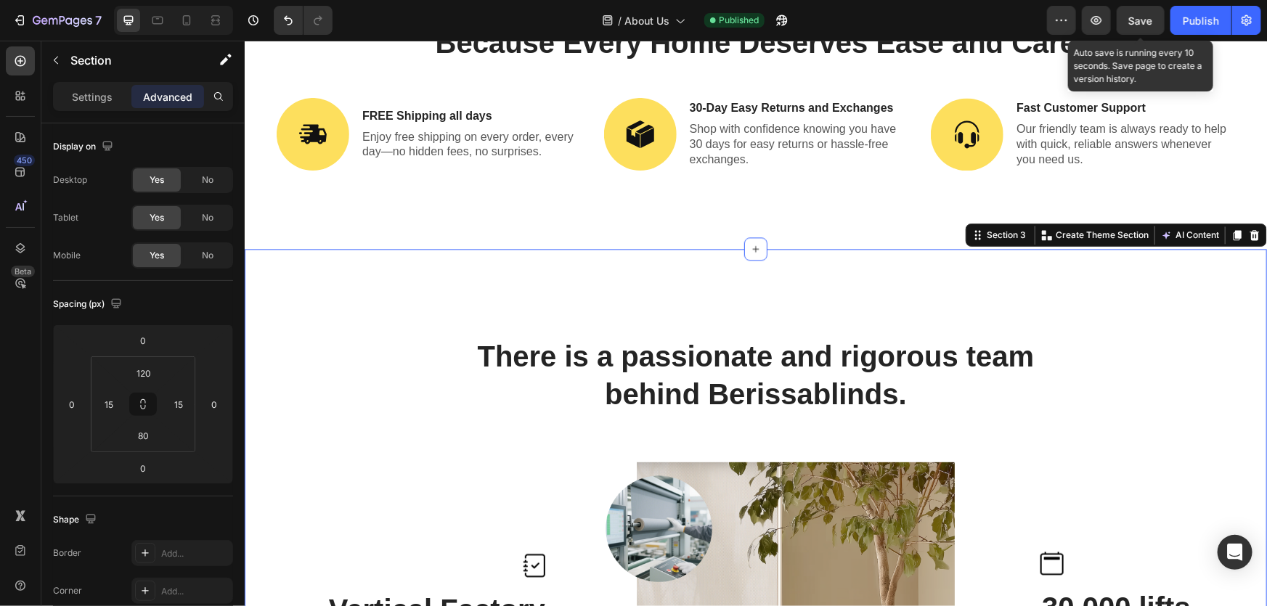
drag, startPoint x: 1141, startPoint y: 22, endPoint x: 989, endPoint y: 36, distance: 152.4
click at [1136, 22] on span "Save" at bounding box center [1141, 21] width 24 height 12
click at [1140, 16] on span "Save" at bounding box center [1141, 21] width 24 height 12
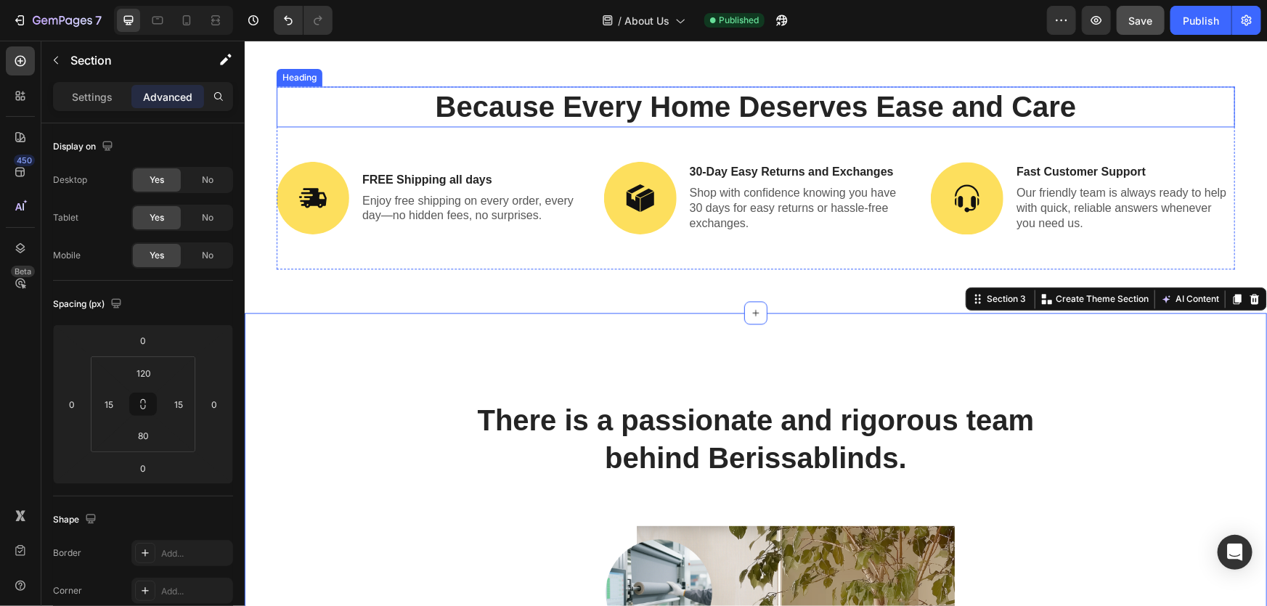
scroll to position [1416, 0]
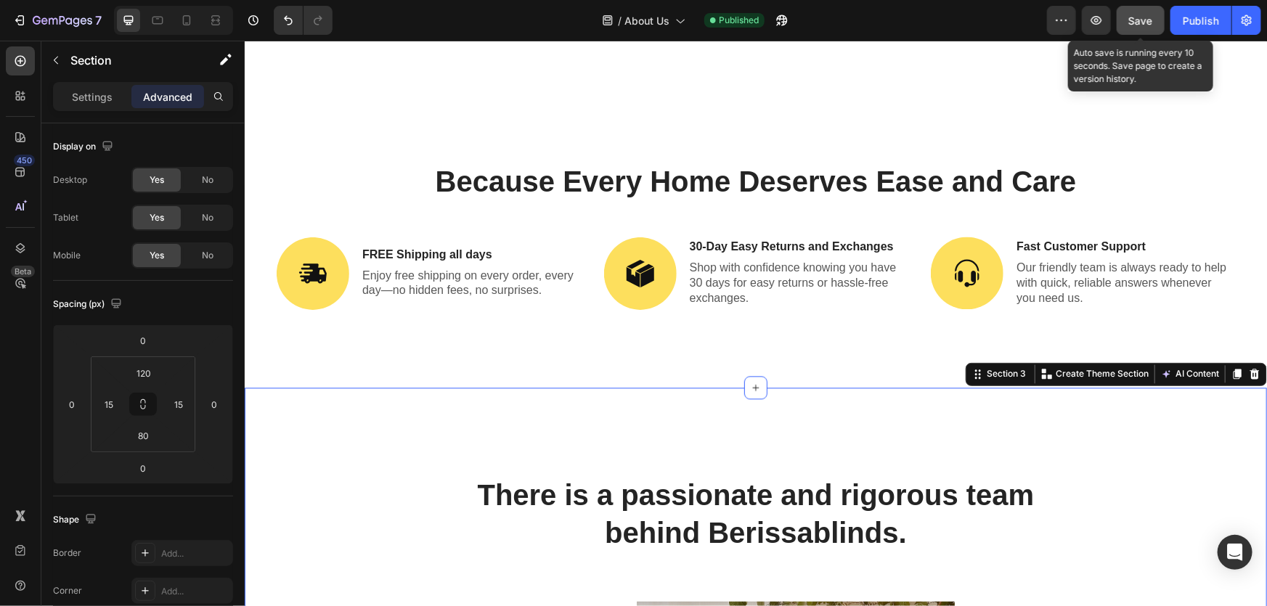
click at [1123, 26] on button "Save" at bounding box center [1141, 20] width 48 height 29
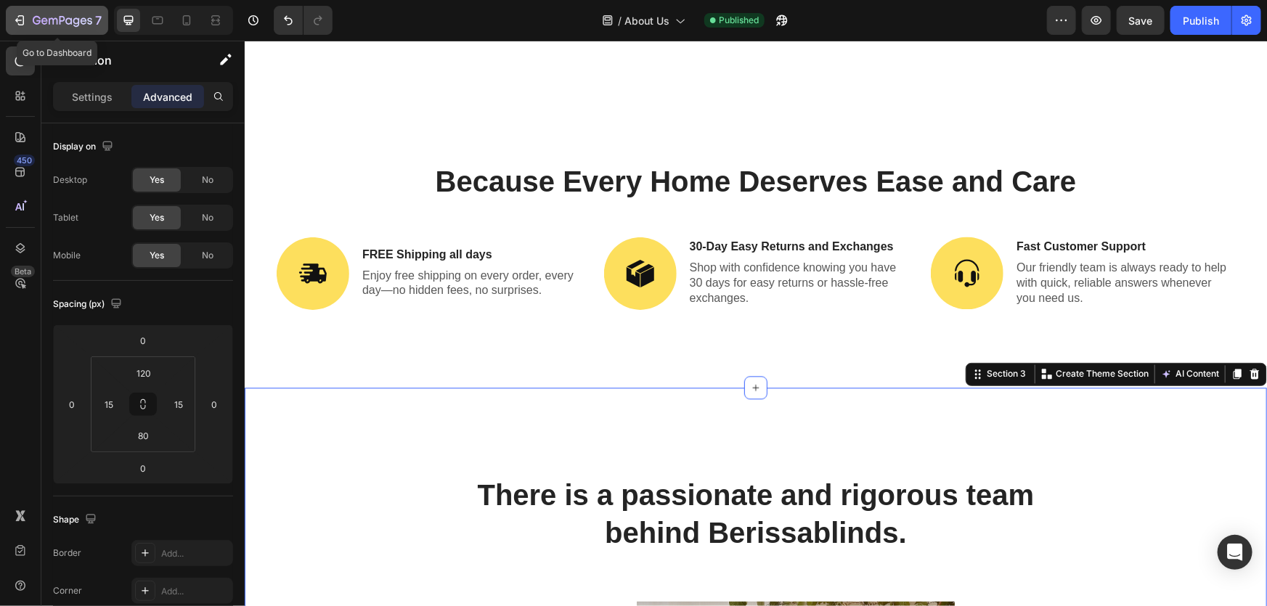
click at [23, 16] on icon "button" at bounding box center [21, 20] width 7 height 10
